Goal: Task Accomplishment & Management: Manage account settings

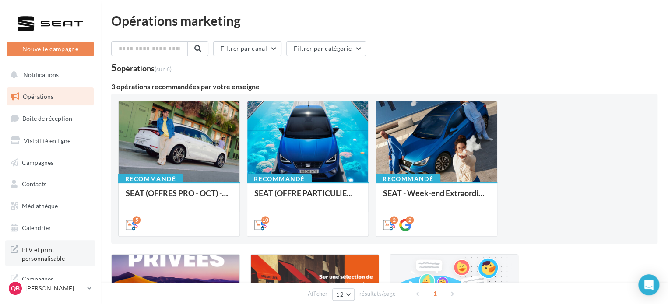
click at [69, 253] on span "PLV et print personnalisable" at bounding box center [56, 253] width 68 height 19
click at [53, 283] on div "QB [PERSON_NAME] SEAT-CHENOVE" at bounding box center [46, 288] width 75 height 13
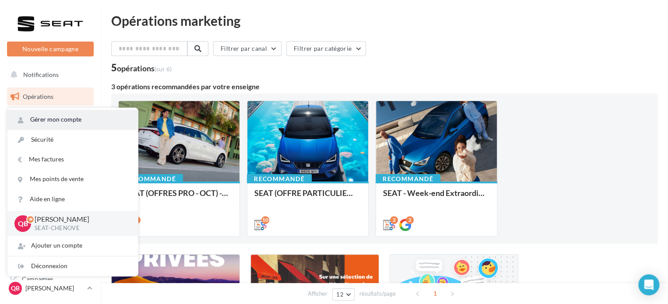
click at [60, 124] on link "Gérer mon compte" at bounding box center [72, 120] width 130 height 20
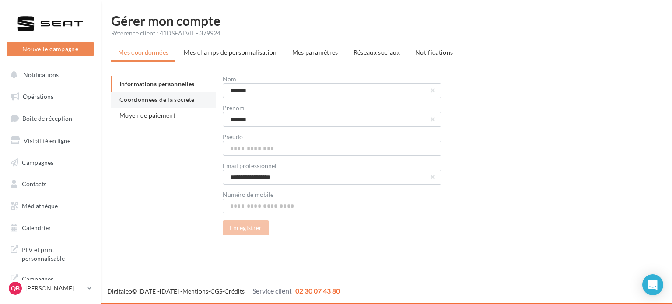
click at [187, 101] on span "Coordonnées de la société" at bounding box center [156, 99] width 75 height 7
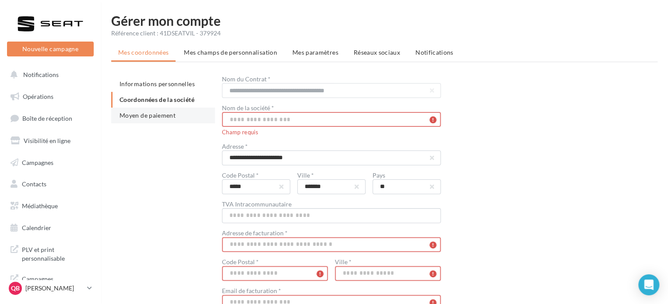
click at [160, 115] on span "Moyen de paiement" at bounding box center [147, 115] width 56 height 7
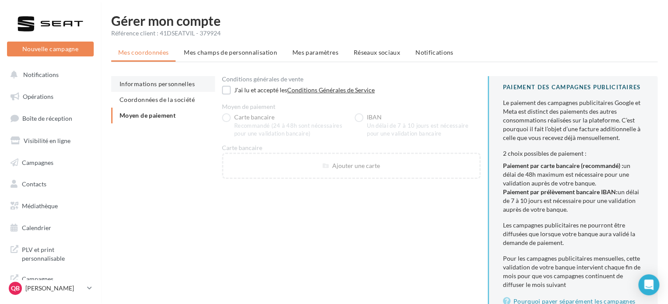
click at [169, 81] on span "Informations personnelles" at bounding box center [156, 83] width 75 height 7
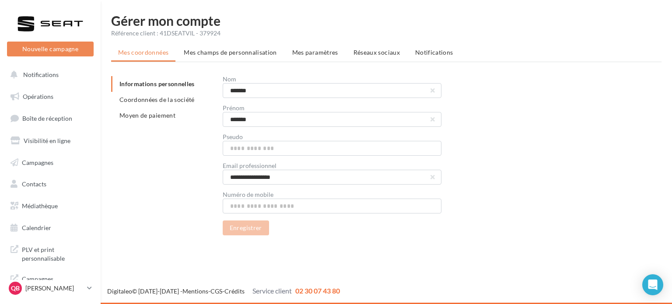
drag, startPoint x: 228, startPoint y: 32, endPoint x: 112, endPoint y: 35, distance: 116.8
click at [112, 35] on div "Référence client : 41DSEATVIL - 379924" at bounding box center [386, 33] width 550 height 9
copy div "Référence client : 41DSEATVIL - 379924"
click at [581, 169] on div "**********" at bounding box center [442, 155] width 439 height 159
click at [52, 256] on span "PLV et print personnalisable" at bounding box center [56, 253] width 68 height 19
